Goal: Task Accomplishment & Management: Use online tool/utility

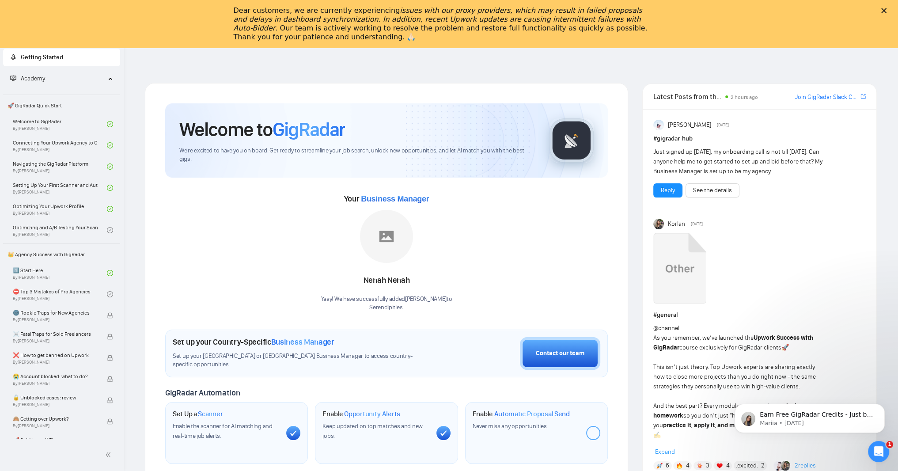
click at [890, 11] on div "Close" at bounding box center [885, 10] width 9 height 5
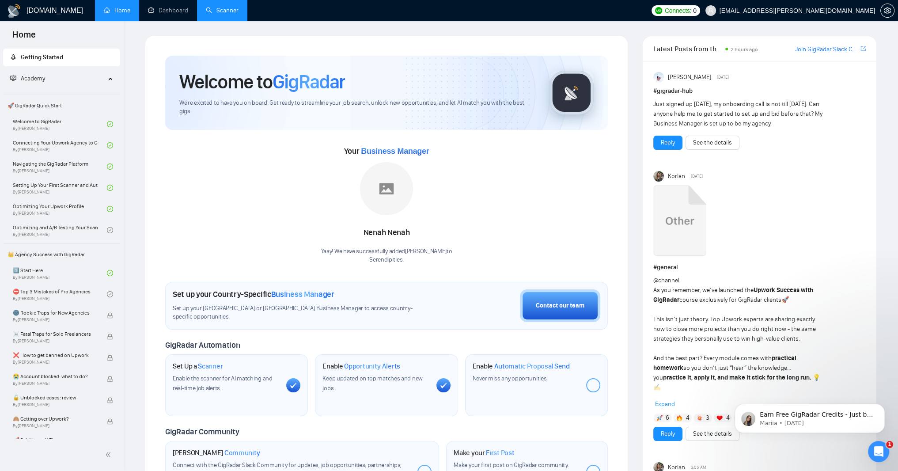
click at [239, 14] on link "Scanner" at bounding box center [222, 11] width 33 height 8
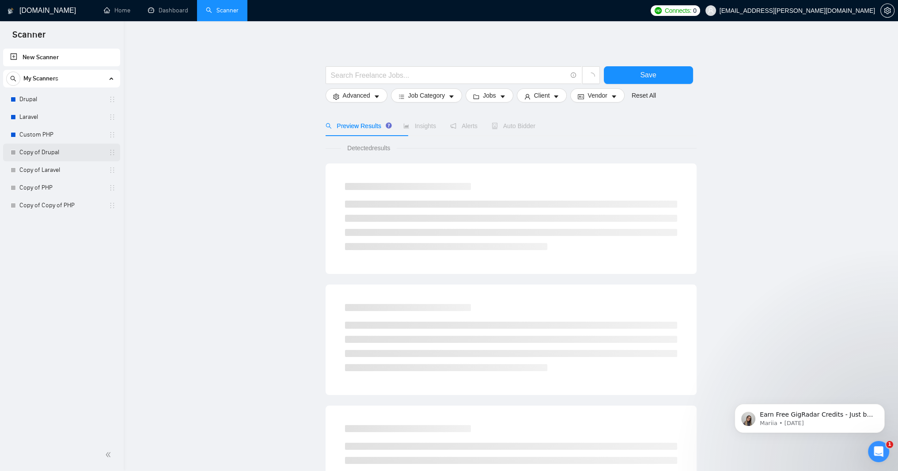
click at [51, 147] on link "Copy of Drupal" at bounding box center [61, 153] width 84 height 18
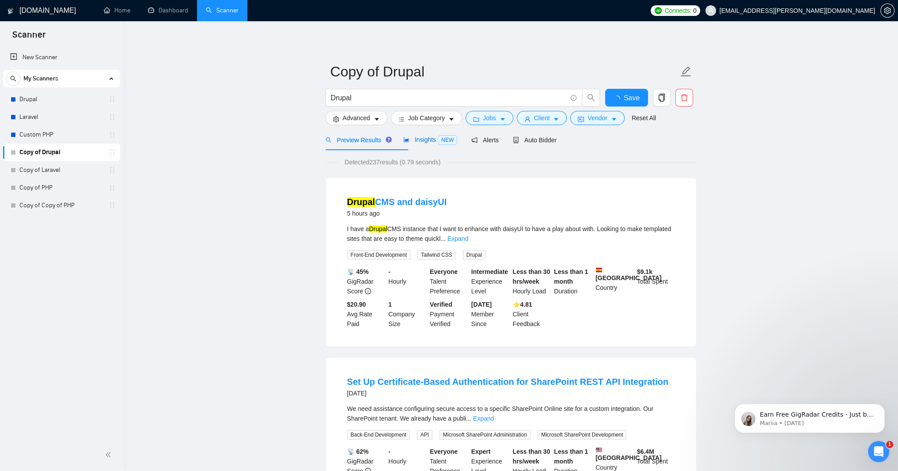
drag, startPoint x: 434, startPoint y: 164, endPoint x: 703, endPoint y: 145, distance: 269.3
click at [49, 101] on link "Drupal" at bounding box center [61, 100] width 84 height 18
